Goal: Navigation & Orientation: Understand site structure

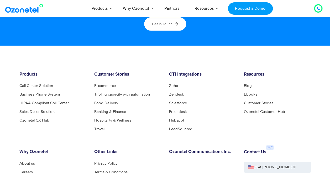
scroll to position [2839, 0]
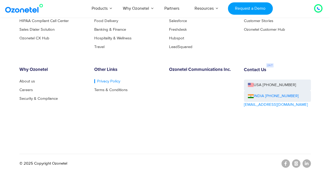
click at [105, 79] on link "Privacy Policy" at bounding box center [107, 81] width 26 height 4
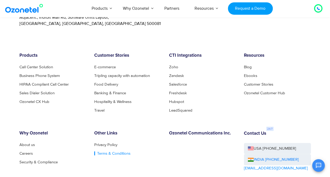
scroll to position [1442, 0]
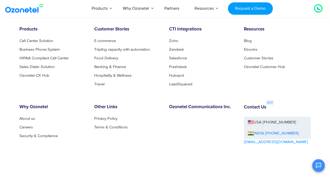
click at [110, 124] on ul "Privacy Policy Terms & Conditions" at bounding box center [127, 122] width 67 height 13
click at [109, 125] on link "Terms & Conditions" at bounding box center [112, 127] width 36 height 4
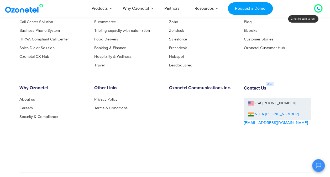
scroll to position [330, 0]
